Goal: Transaction & Acquisition: Purchase product/service

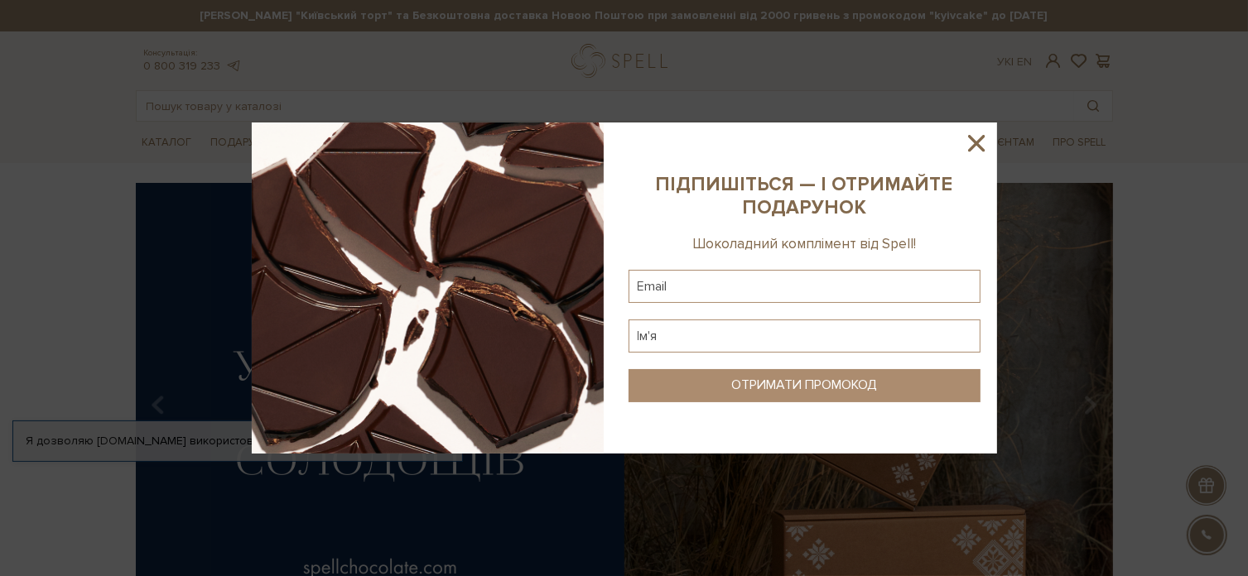
click at [977, 145] on icon at bounding box center [976, 143] width 17 height 17
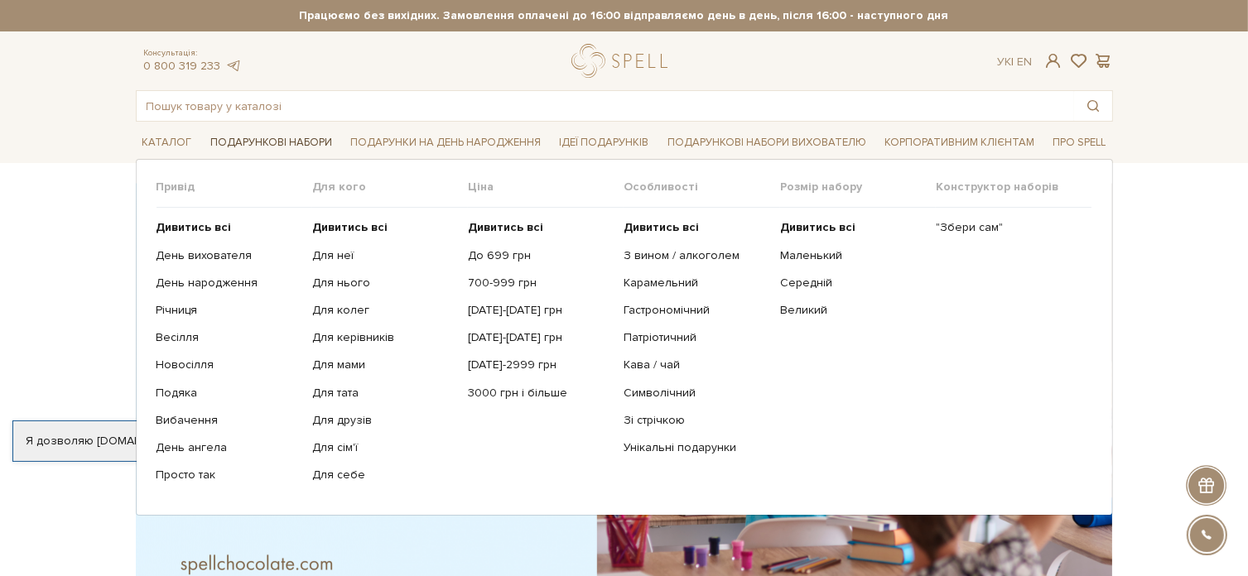
click at [257, 134] on link "Подарункові набори" at bounding box center [271, 143] width 135 height 26
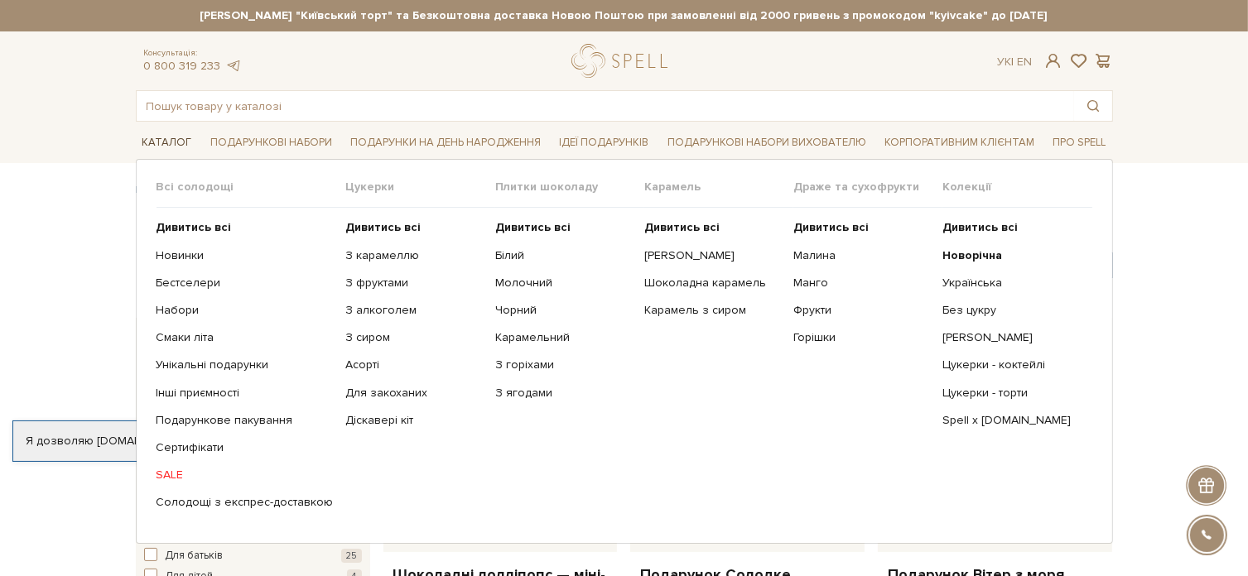
click at [162, 135] on link "Каталог" at bounding box center [167, 143] width 63 height 26
click at [979, 257] on b "Новорічна" at bounding box center [972, 255] width 60 height 14
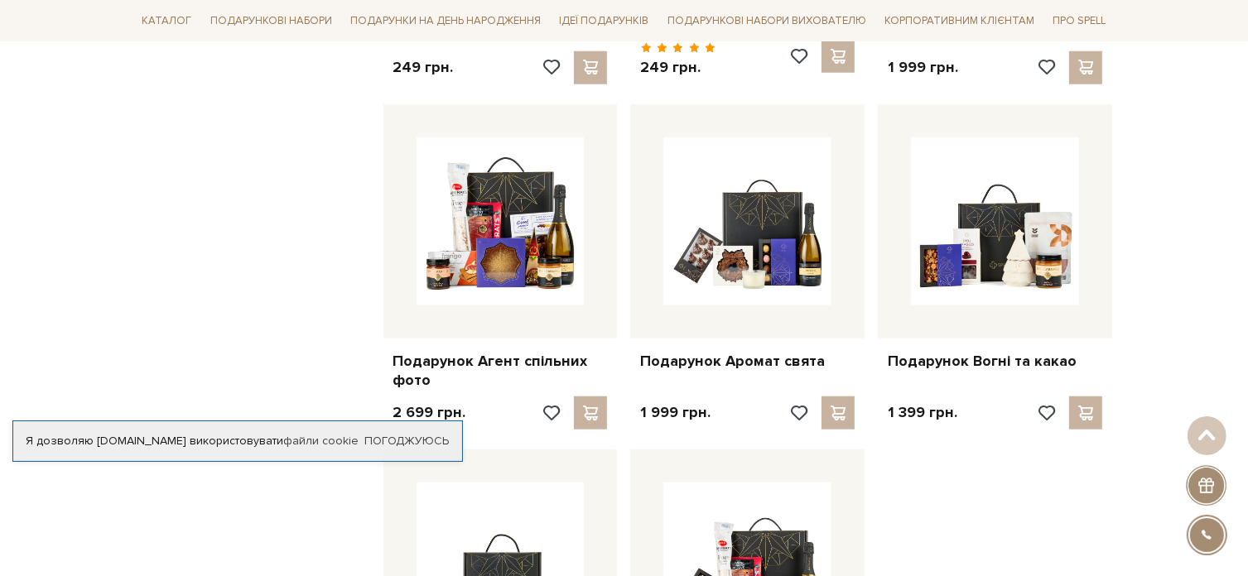
scroll to position [1605, 0]
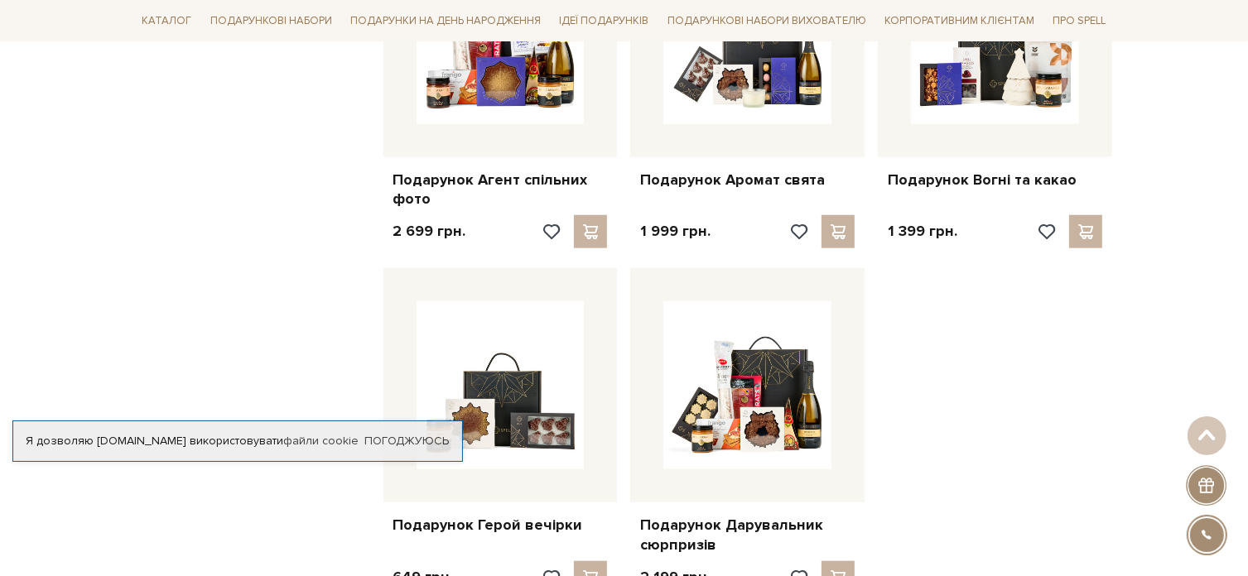
scroll to position [1837, 0]
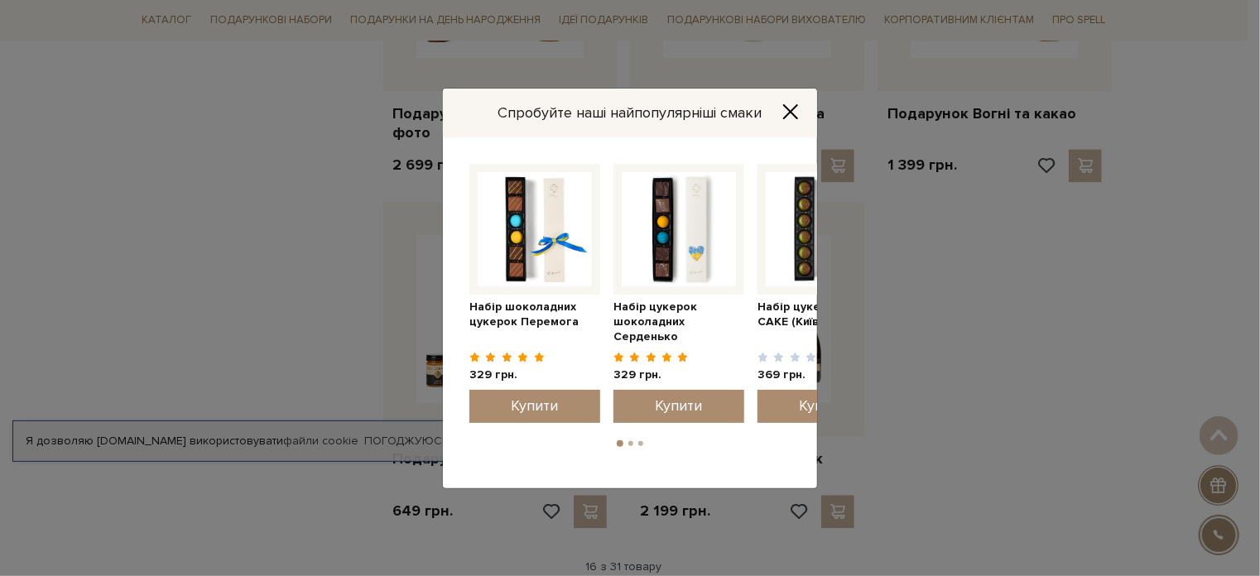
click at [798, 115] on icon "Close" at bounding box center [790, 111] width 17 height 17
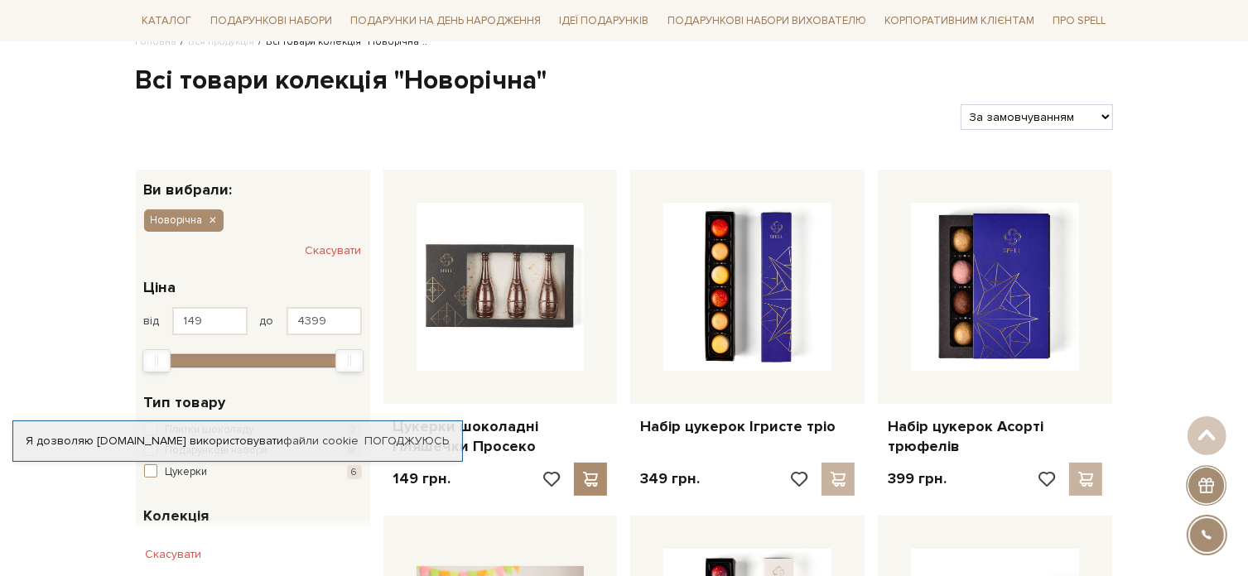
scroll to position [0, 0]
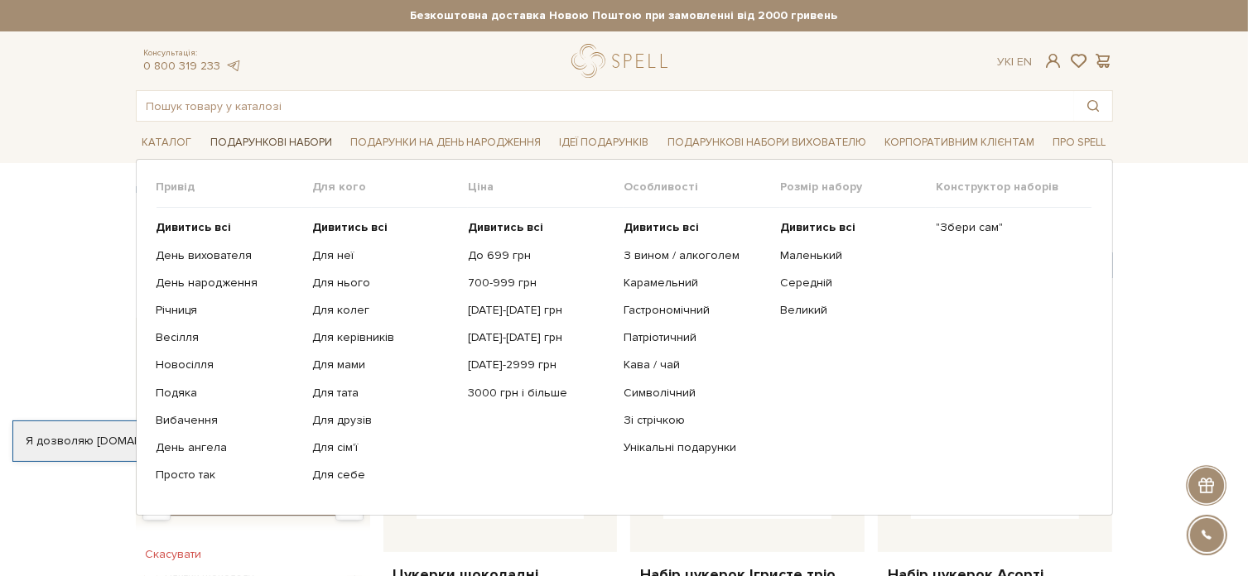
click at [270, 137] on link "Подарункові набори" at bounding box center [271, 143] width 135 height 26
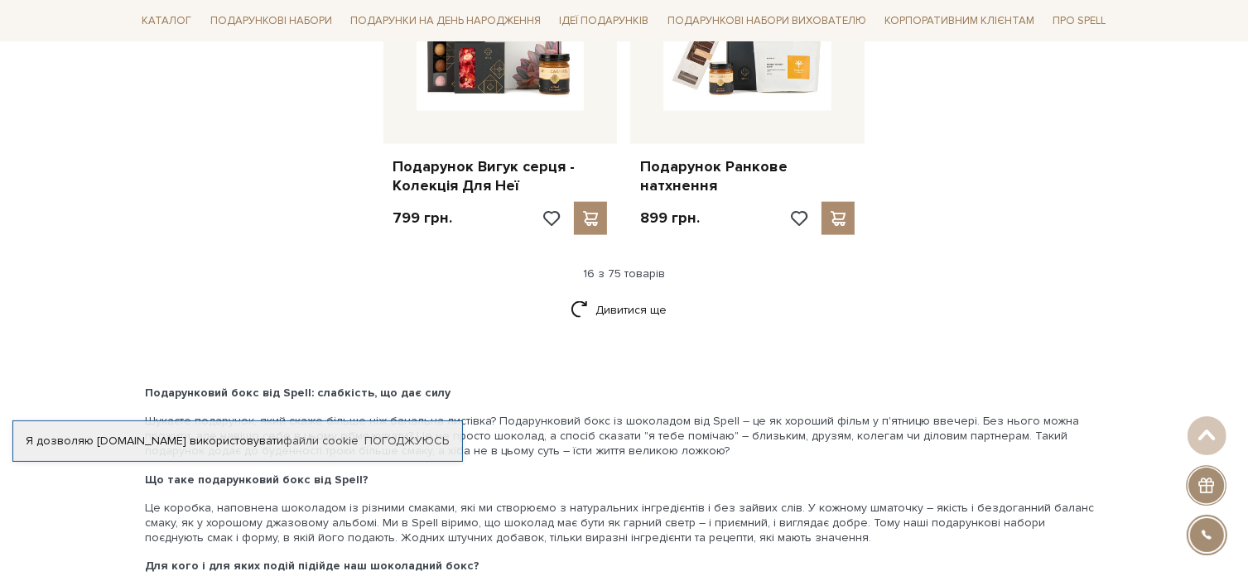
scroll to position [2219, 0]
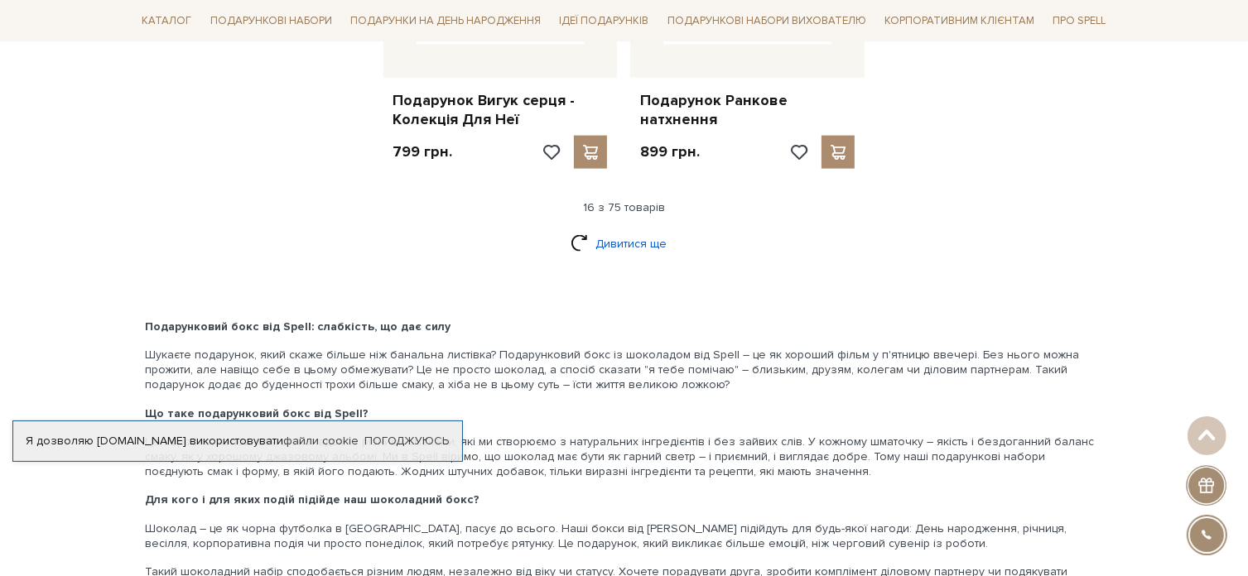
click at [618, 234] on link "Дивитися ще" at bounding box center [624, 243] width 108 height 29
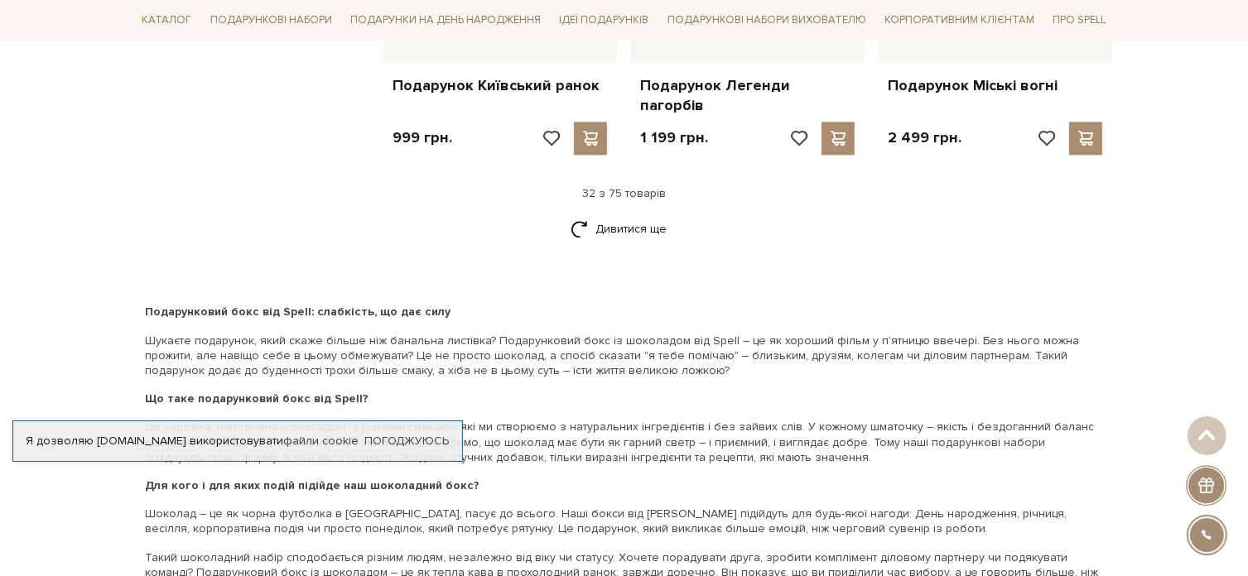
scroll to position [4073, 0]
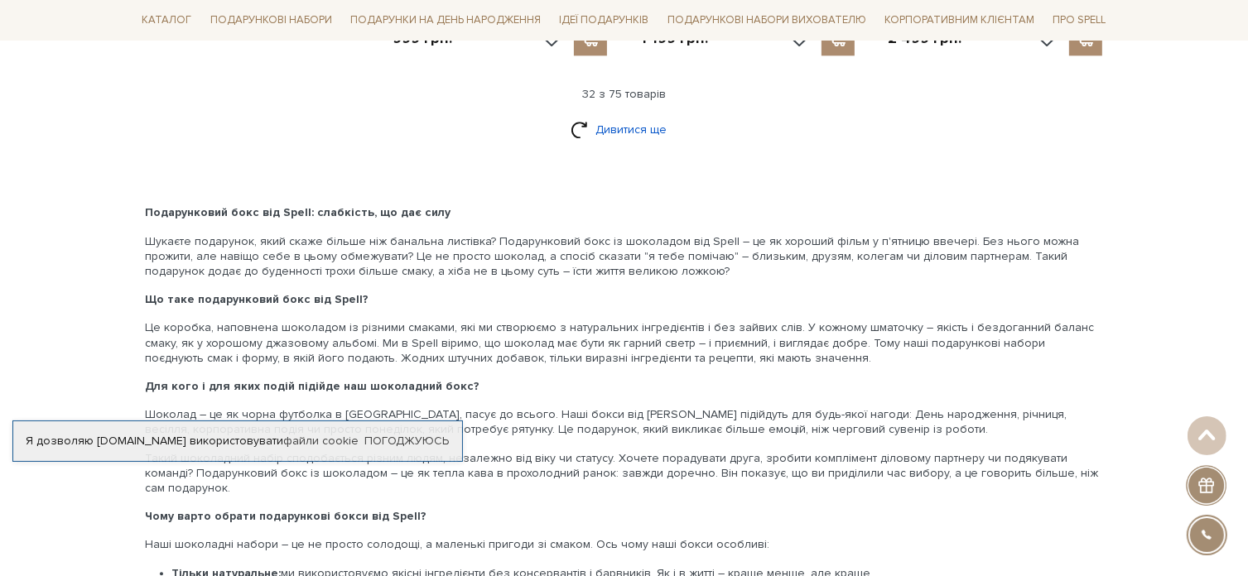
click at [606, 115] on link "Дивитися ще" at bounding box center [624, 129] width 108 height 29
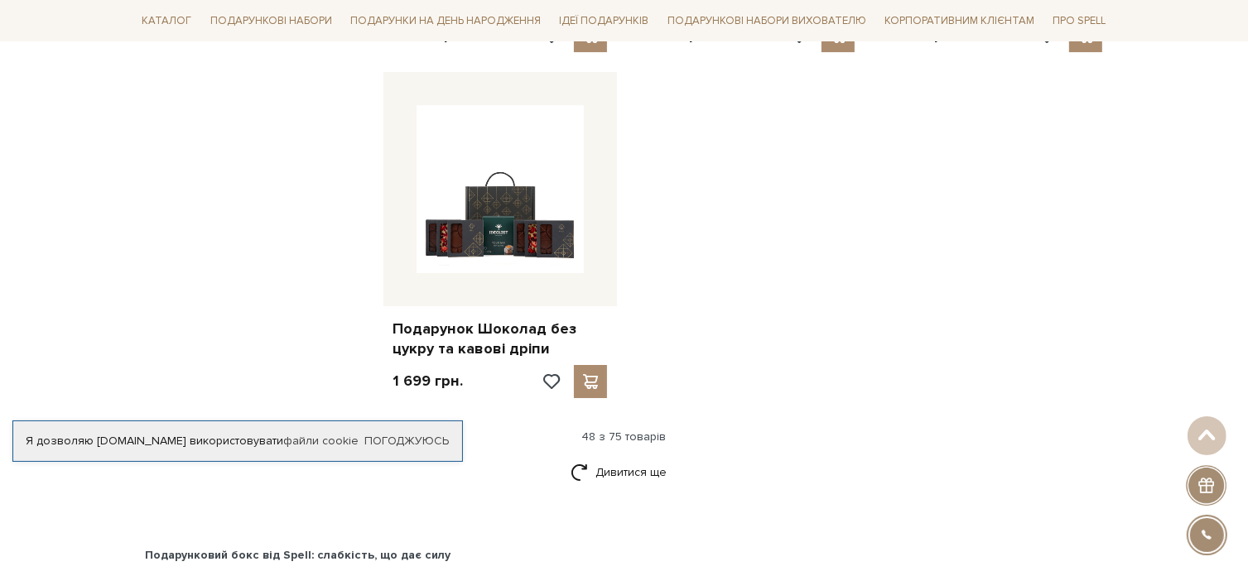
scroll to position [6027, 0]
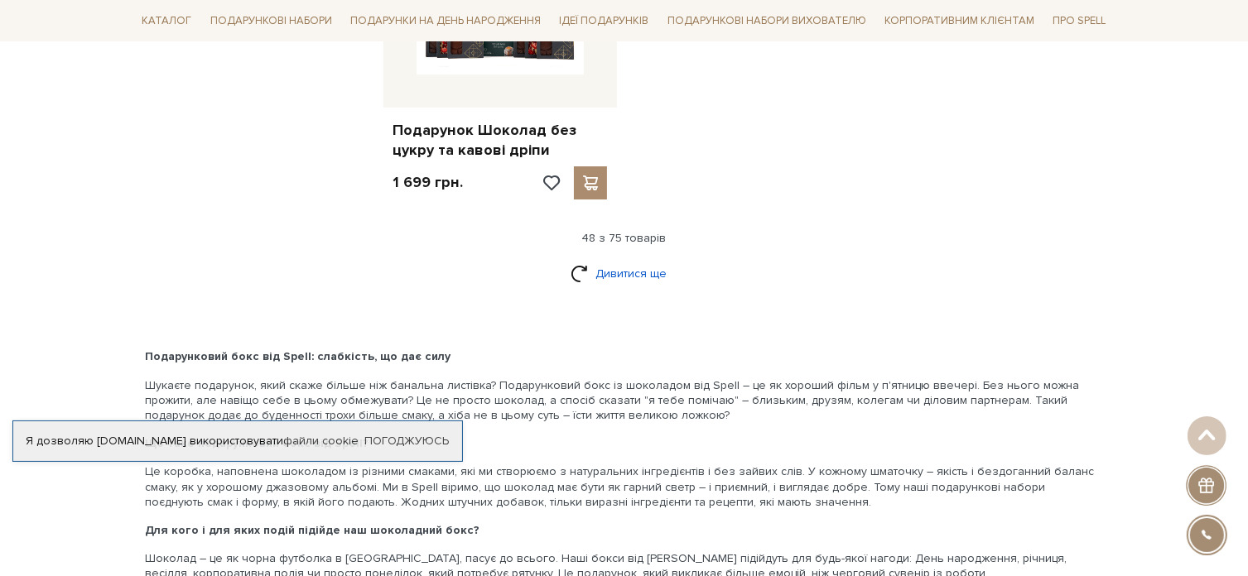
click at [624, 259] on link "Дивитися ще" at bounding box center [624, 273] width 108 height 29
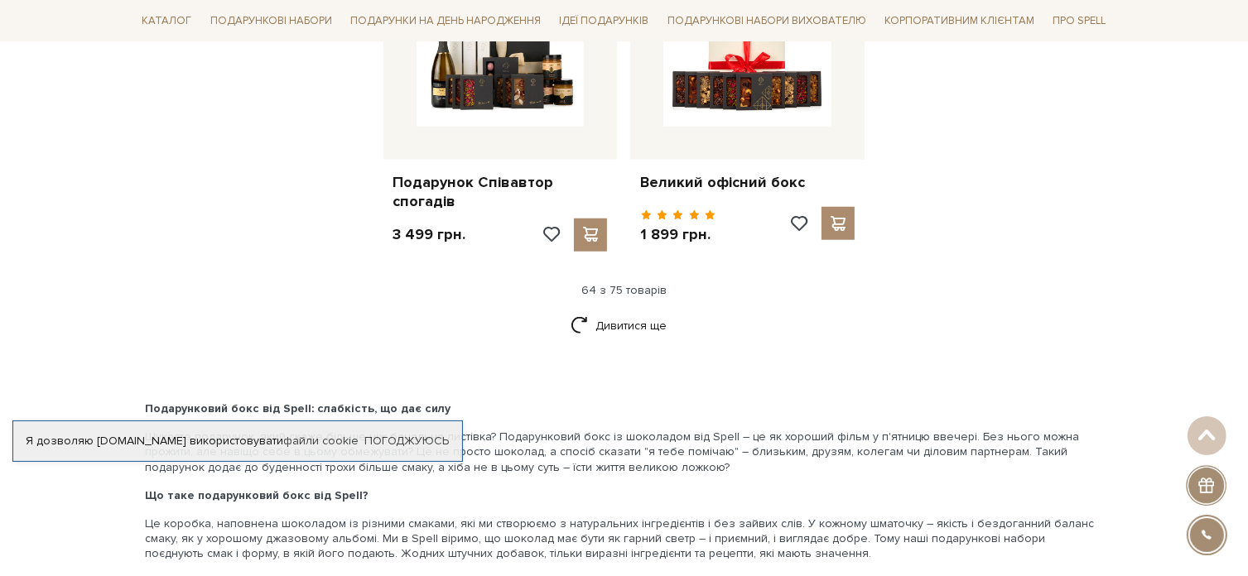
scroll to position [7748, 0]
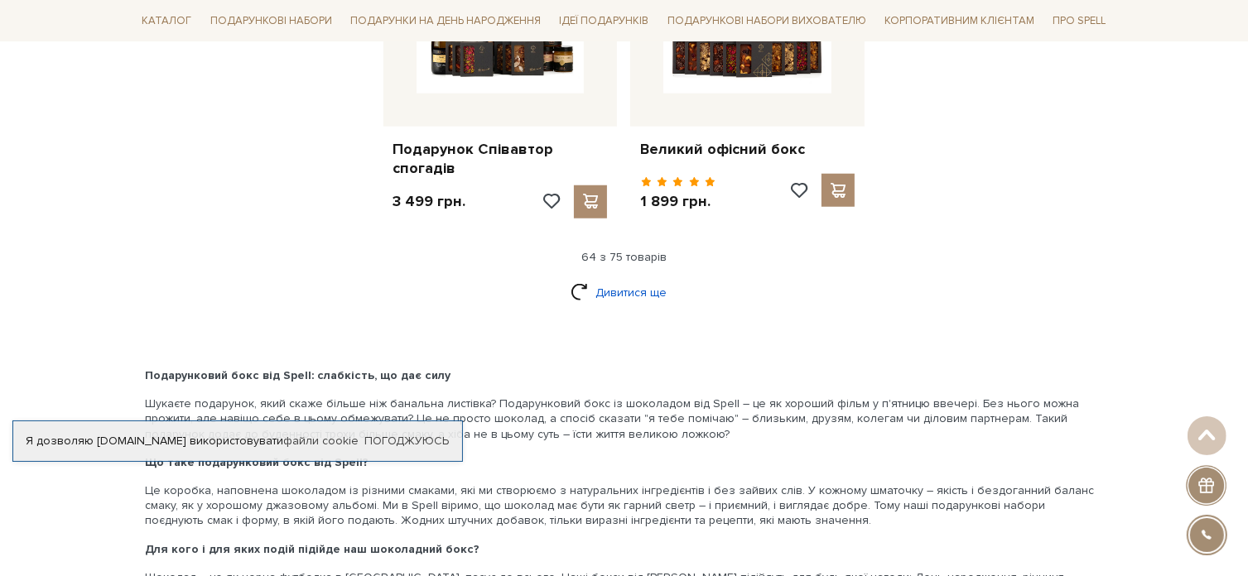
click at [626, 278] on link "Дивитися ще" at bounding box center [624, 292] width 108 height 29
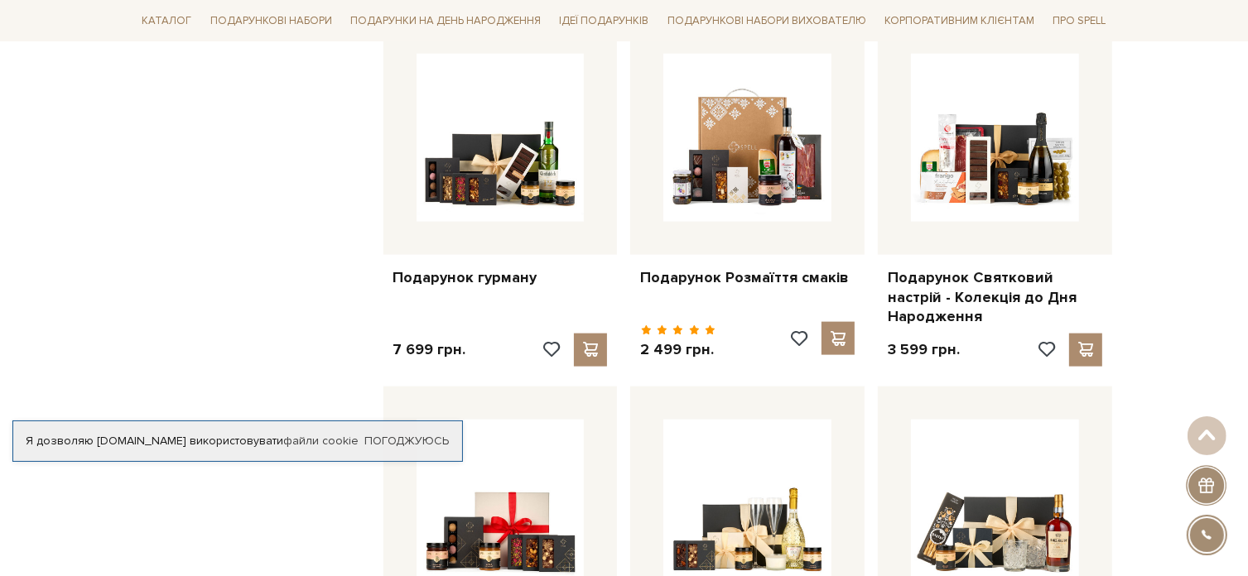
scroll to position [8146, 0]
